Goal: Check status

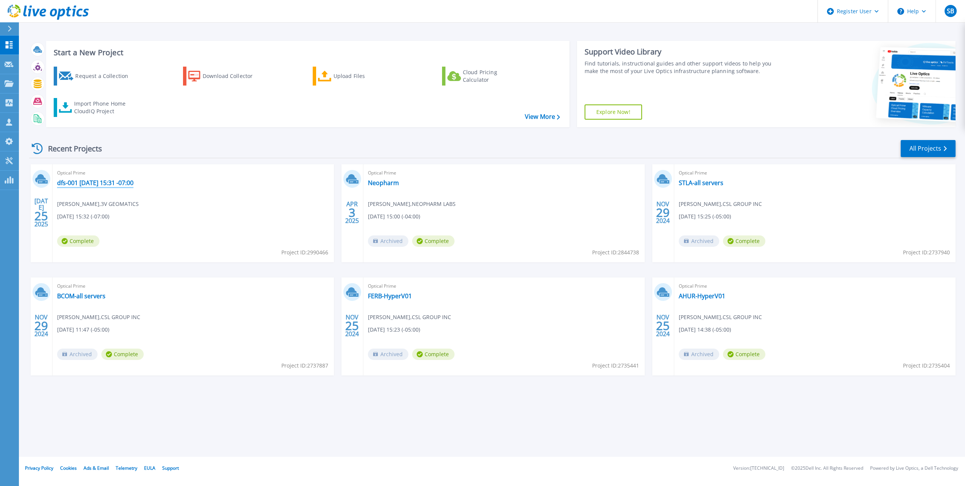
click at [74, 181] on link "dfs-001 [DATE] 15:31 -07:00" at bounding box center [95, 183] width 76 height 8
